Goal: Ask a question

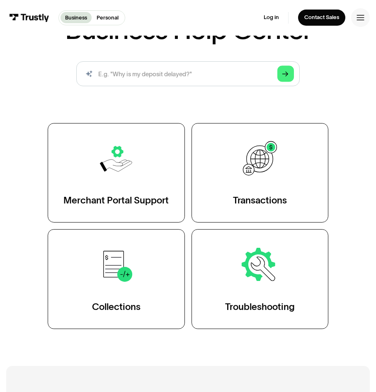
scroll to position [85, 0]
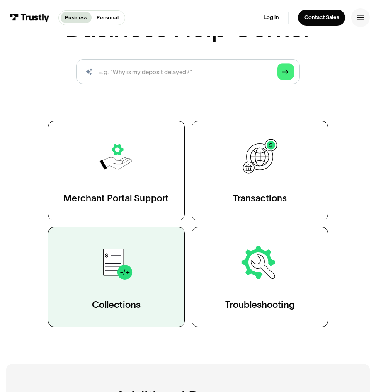
click at [117, 266] on img at bounding box center [116, 263] width 40 height 40
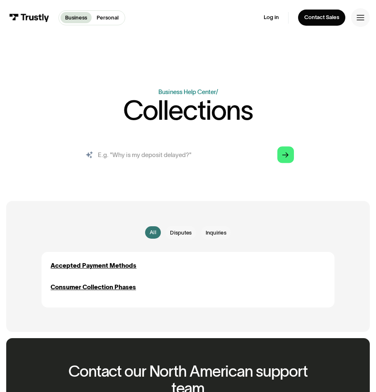
click at [141, 150] on input "search" at bounding box center [188, 154] width 224 height 25
click at [152, 157] on input "search" at bounding box center [188, 154] width 224 height 25
click at [152, 156] on input "search" at bounding box center [188, 154] width 224 height 25
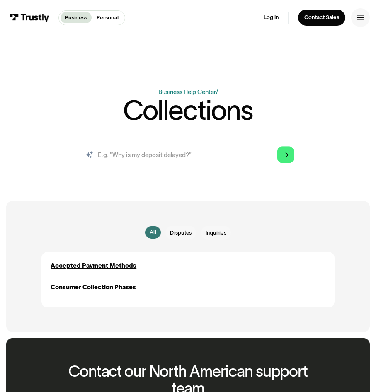
click at [152, 156] on input "search" at bounding box center [188, 154] width 224 height 25
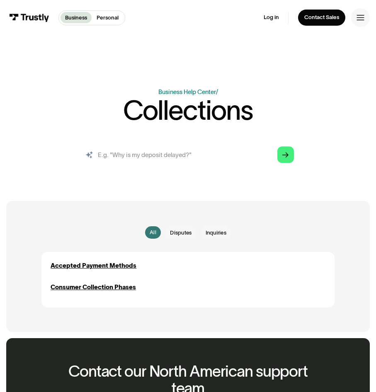
click at [152, 156] on input "search" at bounding box center [188, 154] width 224 height 25
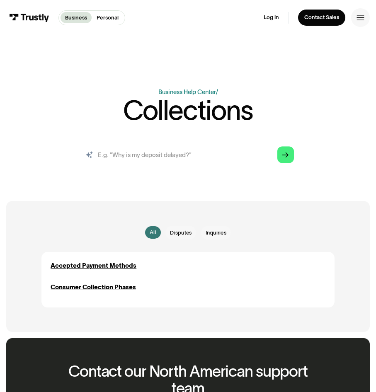
click at [152, 156] on input "search" at bounding box center [188, 154] width 224 height 25
drag, startPoint x: 152, startPoint y: 156, endPoint x: 211, endPoint y: 150, distance: 58.7
click at [210, 151] on input "search" at bounding box center [188, 154] width 224 height 25
click at [288, 156] on icon "Arrow Right" at bounding box center [285, 155] width 6 height 7
click at [286, 156] on icon "Arrow Right" at bounding box center [285, 155] width 6 height 7
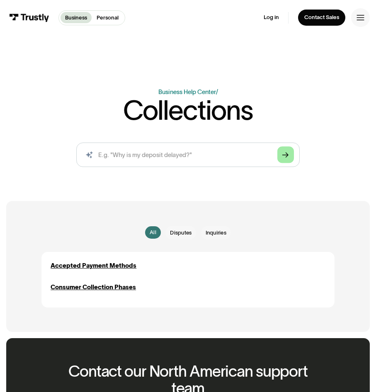
click at [286, 155] on icon "Arrow Right" at bounding box center [285, 155] width 6 height 7
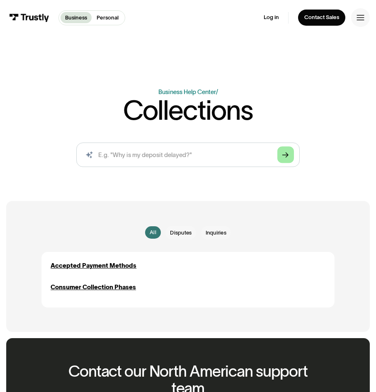
click at [286, 155] on icon "Arrow Right" at bounding box center [285, 155] width 6 height 7
click at [153, 157] on input "search" at bounding box center [188, 154] width 224 height 25
click at [285, 155] on icon "Arrow Right" at bounding box center [285, 155] width 6 height 7
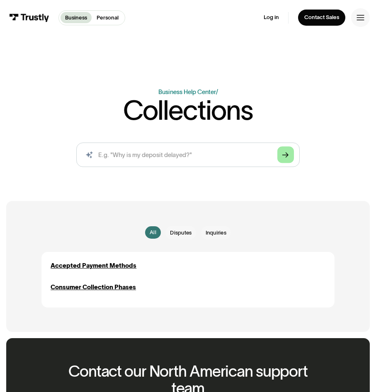
click at [285, 155] on icon "Arrow Right" at bounding box center [285, 155] width 6 height 7
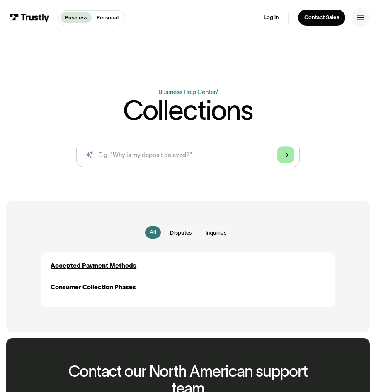
click at [285, 155] on icon "Arrow Right" at bounding box center [285, 155] width 6 height 7
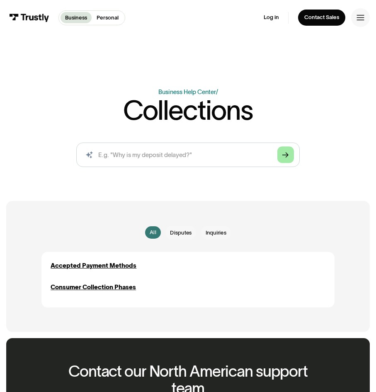
click at [285, 155] on icon "Arrow Right" at bounding box center [285, 155] width 6 height 7
click at [186, 230] on span "Disputes" at bounding box center [181, 233] width 22 height 8
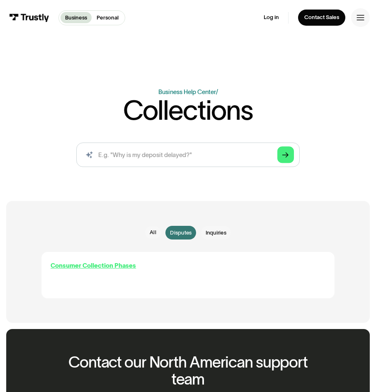
click at [109, 267] on div "Consumer Collection Phases" at bounding box center [93, 265] width 85 height 9
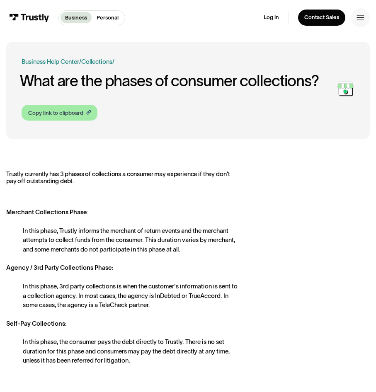
click at [54, 113] on div "Copy link to clipboard" at bounding box center [55, 113] width 55 height 8
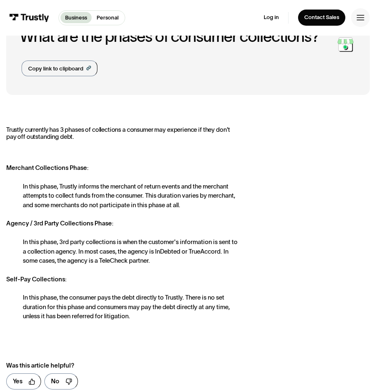
scroll to position [254, 0]
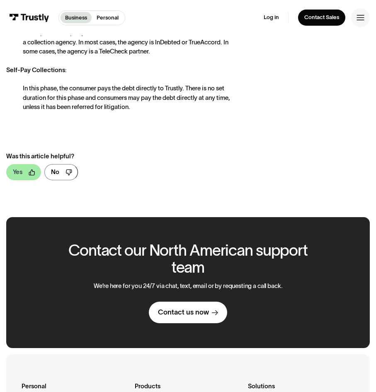
click at [31, 173] on icon at bounding box center [31, 171] width 5 height 5
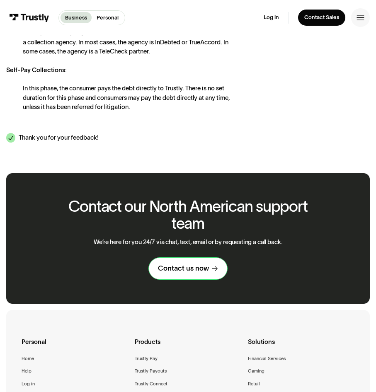
click at [192, 267] on div "Contact us now" at bounding box center [183, 268] width 51 height 9
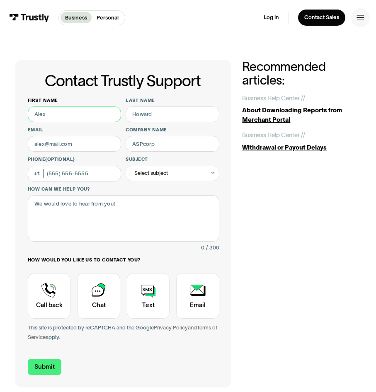
click at [63, 117] on input "First name" at bounding box center [74, 114] width 93 height 16
type input "anntwon"
click at [160, 118] on input "Last name" at bounding box center [172, 114] width 93 height 16
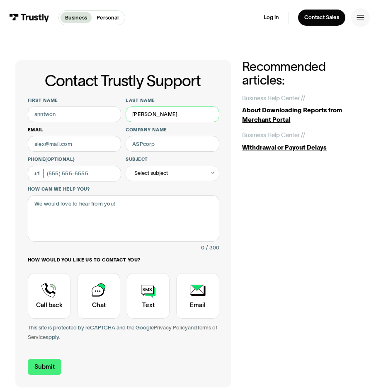
type input "allen"
click at [59, 144] on input "Email" at bounding box center [74, 144] width 93 height 16
click at [76, 145] on input "Email" at bounding box center [74, 144] width 93 height 16
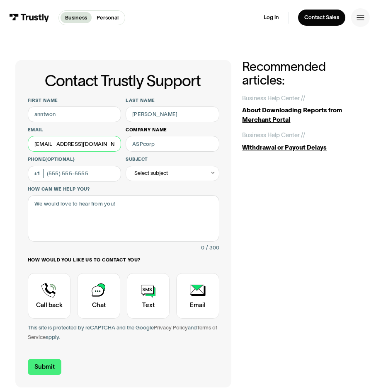
type input "aanntwon075@gmail.com"
click at [147, 146] on input "Company name" at bounding box center [172, 144] width 93 height 16
click at [162, 142] on input "Company name" at bounding box center [172, 144] width 93 height 16
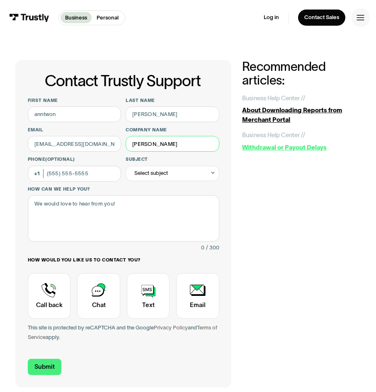
type input "bow wow"
click at [280, 144] on div "Withdrawal or Payout Delays" at bounding box center [301, 147] width 118 height 9
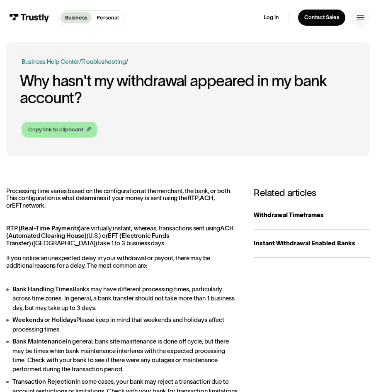
click at [56, 126] on div "Copy link to clipboard" at bounding box center [55, 130] width 55 height 8
click at [323, 19] on div "Contact Sales" at bounding box center [321, 17] width 35 height 7
